Goal: Task Accomplishment & Management: Manage account settings

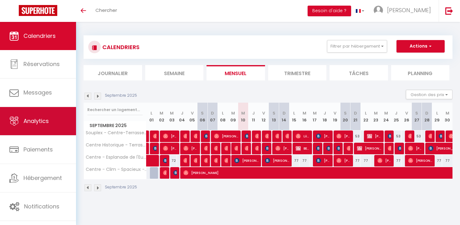
scroll to position [22, 0]
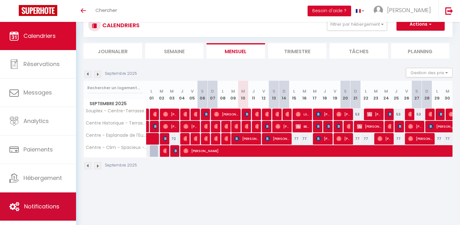
click at [36, 204] on span "Notifications" at bounding box center [41, 206] width 35 height 8
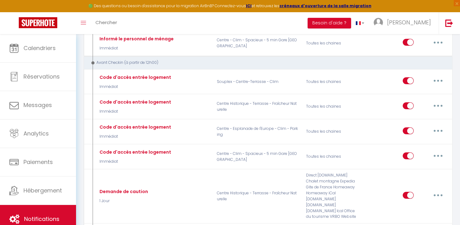
scroll to position [213, 0]
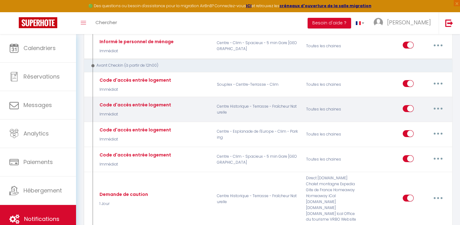
click at [439, 108] on button "button" at bounding box center [438, 109] width 18 height 10
click at [425, 120] on link "Editer" at bounding box center [422, 122] width 46 height 11
type input "Code d'accès entrée logement"
select select "Immédiat"
select select "if_booking_is_paid"
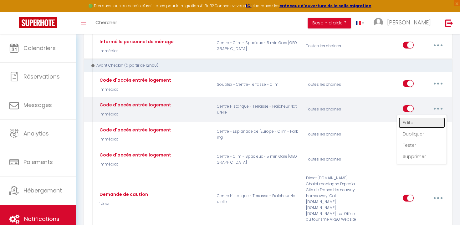
checkbox input "true"
checkbox input "false"
radio input "true"
type input "Code d'accès au logement"
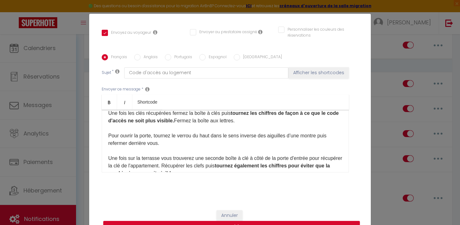
scroll to position [45, 0]
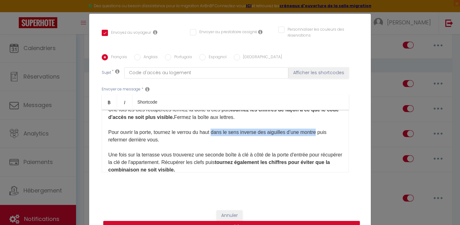
drag, startPoint x: 320, startPoint y: 133, endPoint x: 214, endPoint y: 135, distance: 106.1
click at [214, 135] on p "Voici votre code d'accès pour récupérer vos clefs dans la boîte aux lettres mar…" at bounding box center [225, 136] width 234 height 105
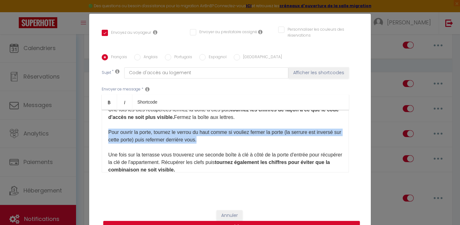
drag, startPoint x: 220, startPoint y: 140, endPoint x: 103, endPoint y: 130, distance: 116.8
click at [103, 130] on div "Bonjour [GUEST:NAME], Voici votre code d'accès pour récupérer vos clefs dans la…" at bounding box center [225, 141] width 247 height 63
copy p "Pour ouvrir la porte, tournez le verrou du haut comme si vouliez fermer la port…"
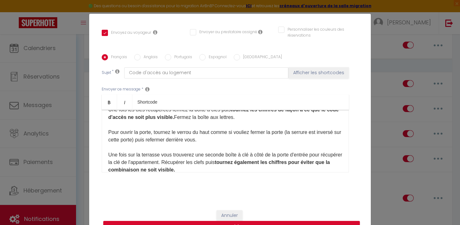
click at [216, 143] on p "Voici votre code d'accès pour récupérer vos clefs dans la boîte aux lettres mar…" at bounding box center [225, 136] width 234 height 105
click at [144, 58] on label "Anglais" at bounding box center [148, 57] width 17 height 7
click at [140, 58] on input "Anglais" at bounding box center [137, 57] width 6 height 6
radio input "true"
checkbox input "true"
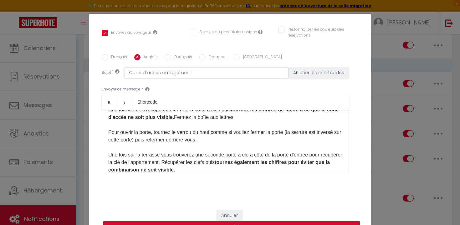
checkbox input "false"
type input "Code for access to housing"
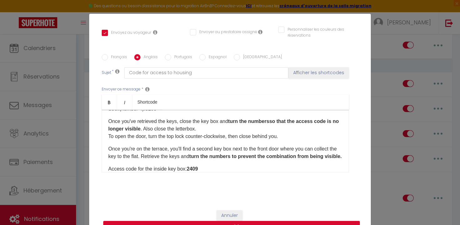
scroll to position [33, 0]
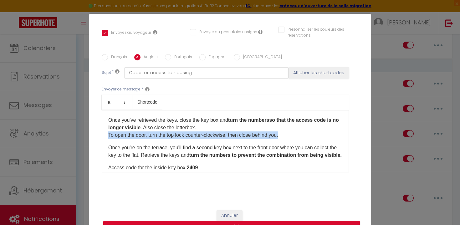
drag, startPoint x: 285, startPoint y: 136, endPoint x: 106, endPoint y: 135, distance: 179.2
click at [106, 135] on div "Hello [GUEST:NAME], Here is your access code to retrieve your keys from the bro…" at bounding box center [225, 141] width 247 height 63
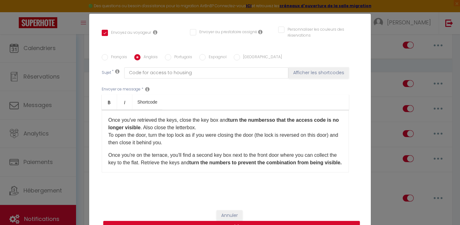
click at [204, 59] on input "Espagnol" at bounding box center [202, 57] width 6 height 6
radio input "true"
checkbox input "true"
checkbox input "false"
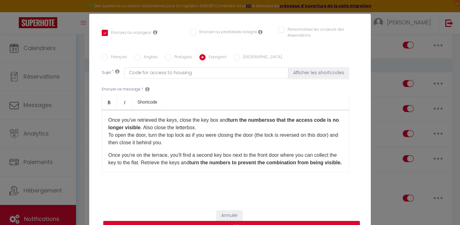
type input "Código de acceso a la vivienda"
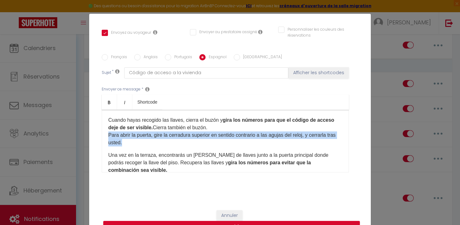
drag, startPoint x: 152, startPoint y: 139, endPoint x: 107, endPoint y: 134, distance: 45.0
click at [107, 134] on div "Salve [GUEST:NAME], Aquí tienes el código de acceso para recuperar tus llaves d…" at bounding box center [225, 141] width 247 height 63
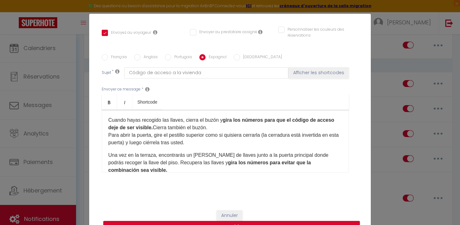
click at [235, 58] on input "[GEOGRAPHIC_DATA]" at bounding box center [237, 57] width 6 height 6
radio input "true"
checkbox input "true"
checkbox input "false"
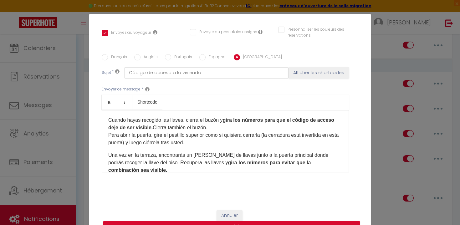
type input "Codice di accesso agli alloggi"
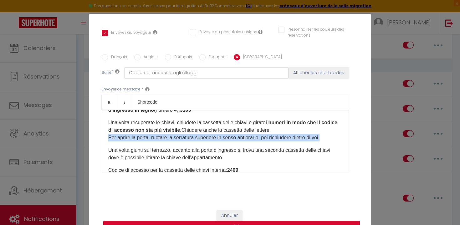
drag, startPoint x: 336, startPoint y: 141, endPoint x: 106, endPoint y: 138, distance: 229.3
click at [106, 138] on div "[GUEST:NAME], ​ Ecco il codice di accesso per recuperare le chiavi dalla casset…" at bounding box center [225, 141] width 247 height 63
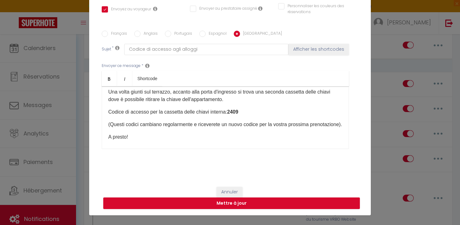
scroll to position [28, 0]
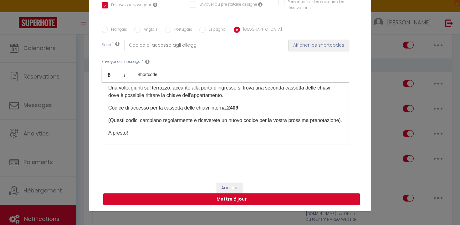
click at [252, 197] on button "Mettre à jour" at bounding box center [231, 199] width 256 height 12
checkbox input "true"
checkbox input "false"
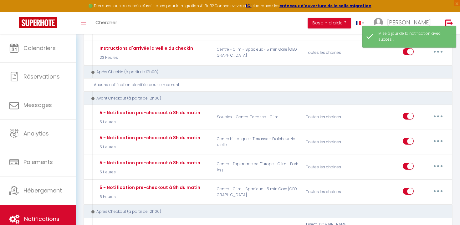
scroll to position [639, 0]
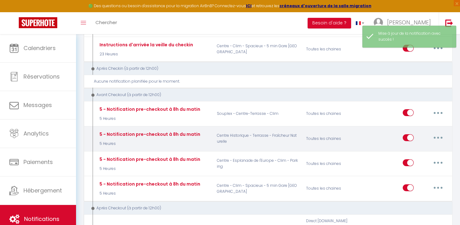
click at [440, 136] on button "button" at bounding box center [438, 138] width 18 height 10
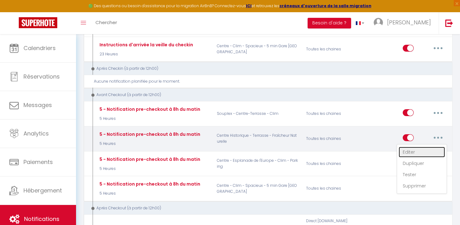
click at [412, 151] on link "Editer" at bounding box center [422, 152] width 46 height 11
type input "5 - Notification pre-checkout à 8h du matin"
select select "4"
select select "5 Heures"
select select "if_booking_is_paid"
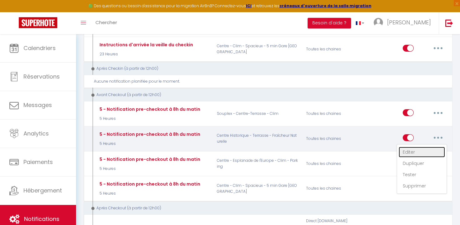
checkbox input "true"
checkbox input "false"
radio input "true"
type input "Procédure pour votre départ - [RENTAL:NAME] - [GUEST:FIRST_NAME] [GUEST:NAME]"
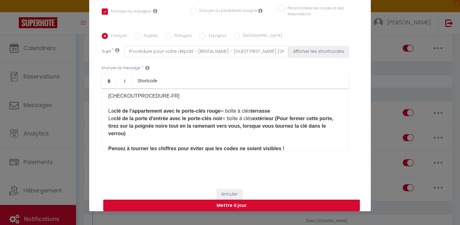
scroll to position [53, 0]
click at [168, 128] on strong "extérieur (Pour fermer cette porte, tirez sur la poignée noire tout en la ramen…" at bounding box center [220, 126] width 225 height 20
click at [161, 137] on p "[CHECKOUTPROCEDURE-FR] La clé de l'appartement avec le porte-clés rouge = boîte…" at bounding box center [225, 123] width 234 height 60
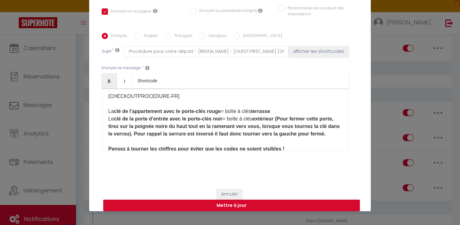
click at [260, 133] on strong "extérieur (Pour fermer cette porte, tirez sur la poignée noire du haut tout en …" at bounding box center [223, 126] width 231 height 20
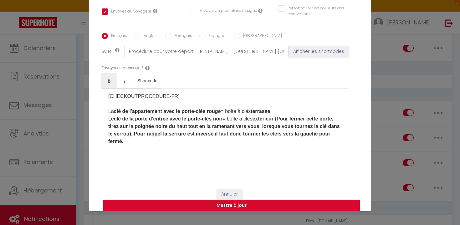
click at [251, 140] on p "[CHECKOUTPROCEDURE-FR] La clé de l'appartement avec le porte-clés rouge = boîte…" at bounding box center [225, 127] width 234 height 68
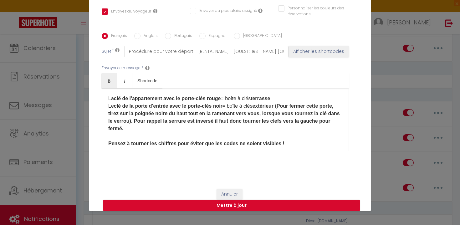
scroll to position [66, 0]
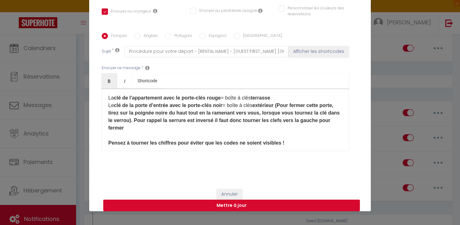
drag, startPoint x: 135, startPoint y: 127, endPoint x: 135, endPoint y: 122, distance: 4.4
click at [135, 122] on p "[CHECKOUTPROCEDURE-FR] La clé de l'appartement avec le porte-clés rouge = boîte…" at bounding box center [225, 113] width 234 height 68
copy strong "Pour rappel la serrure est inversé il faut donc tourner les clefs vers la gauch…"
click at [141, 34] on label "Anglais" at bounding box center [148, 36] width 17 height 7
click at [140, 34] on input "Anglais" at bounding box center [137, 36] width 6 height 6
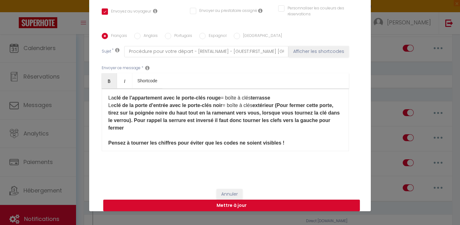
radio input "true"
checkbox input "true"
checkbox input "false"
type input "Departure procedure"
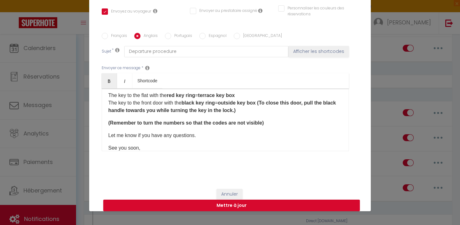
click at [240, 113] on p "The key to the flat with the red key ring = terrace key box The key to the fron…" at bounding box center [225, 103] width 234 height 23
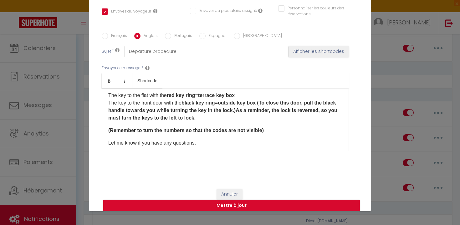
click at [202, 38] on input "Espagnol" at bounding box center [202, 36] width 6 height 6
radio input "true"
checkbox input "true"
checkbox input "false"
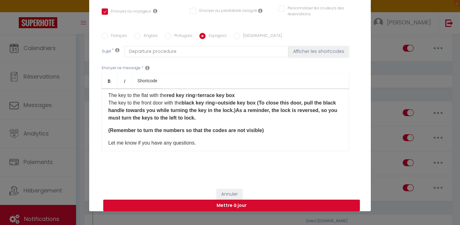
type input "Procedura per la partenza - [RENTAL:NAME] - [GUEST:FIRST_NAME] [GUEST:NAME]"
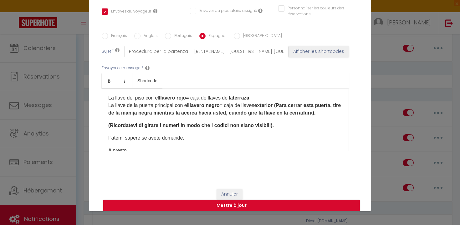
click at [327, 114] on p "La llave del piso con el llavero rojo = caja de llaves de la terraza La llave d…" at bounding box center [225, 105] width 234 height 23
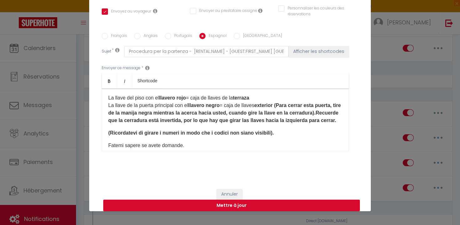
click at [110, 121] on strong "exterior (Para cerrar esta puerta, tire de la manija negra mientras la acerca h…" at bounding box center [224, 113] width 232 height 20
click at [237, 35] on input "[GEOGRAPHIC_DATA]" at bounding box center [237, 36] width 6 height 6
radio input "true"
checkbox input "true"
checkbox input "false"
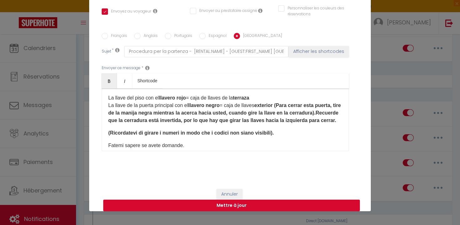
checkbox input "false"
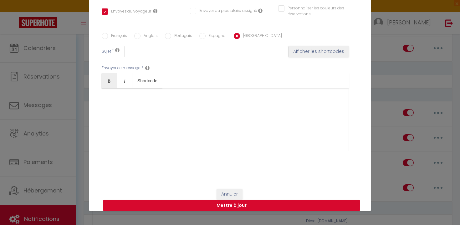
click at [202, 205] on button "Mettre à jour" at bounding box center [231, 206] width 256 height 12
checkbox input "true"
checkbox input "false"
